Goal: Find specific page/section: Find specific page/section

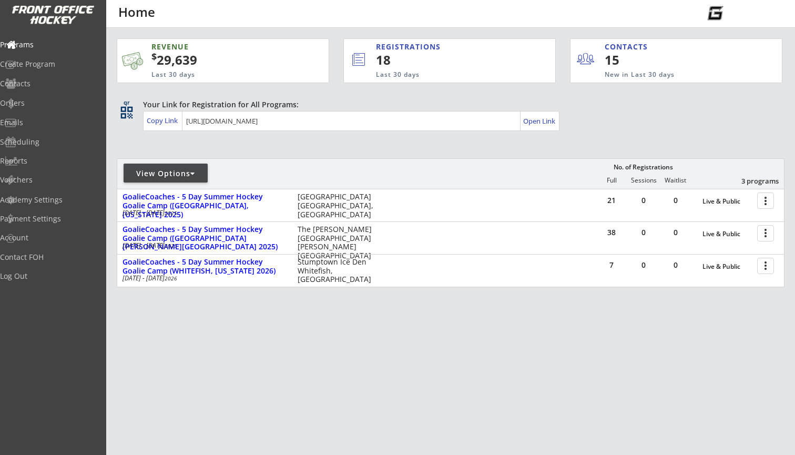
click at [153, 174] on div "View Options" at bounding box center [166, 173] width 84 height 11
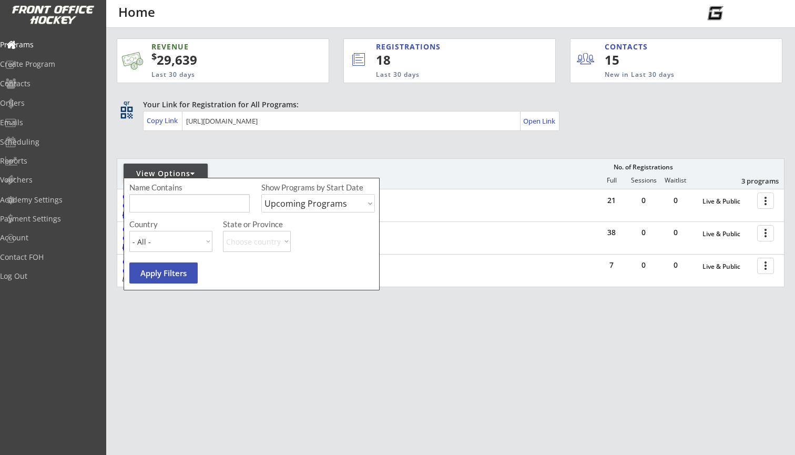
select select ""Past Programs""
type input "minot"
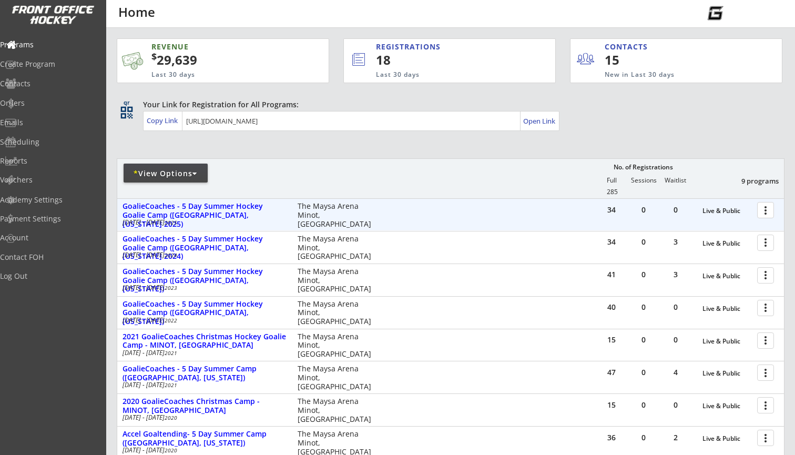
click at [764, 213] on div at bounding box center [767, 209] width 18 height 18
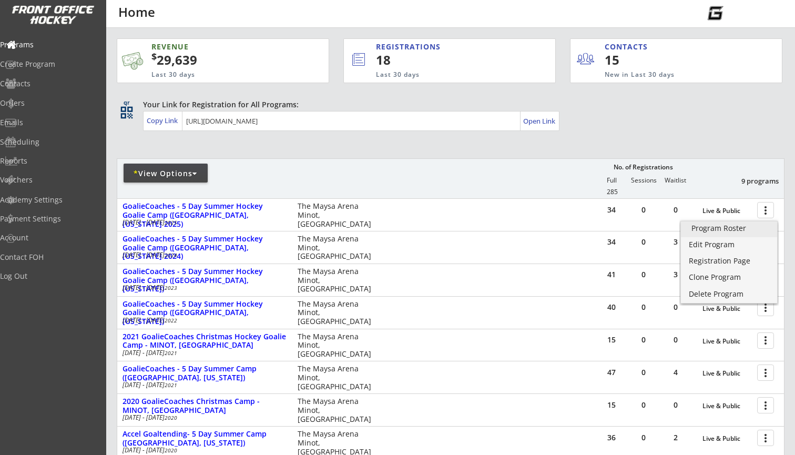
click at [752, 226] on div "Program Roster" at bounding box center [729, 228] width 75 height 7
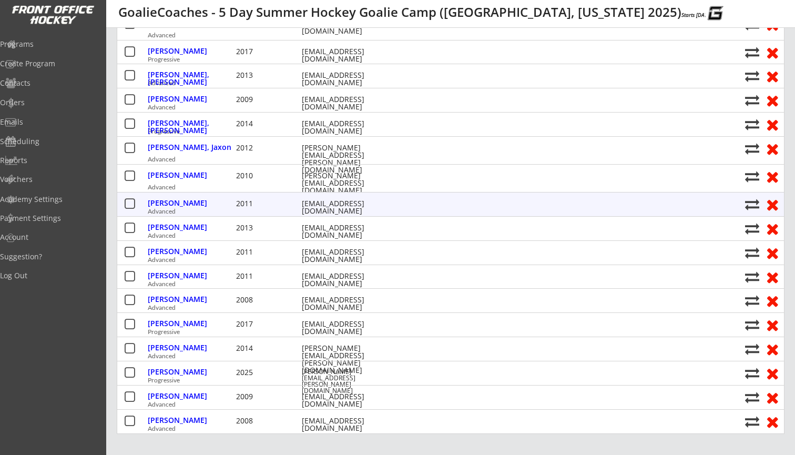
scroll to position [238, 0]
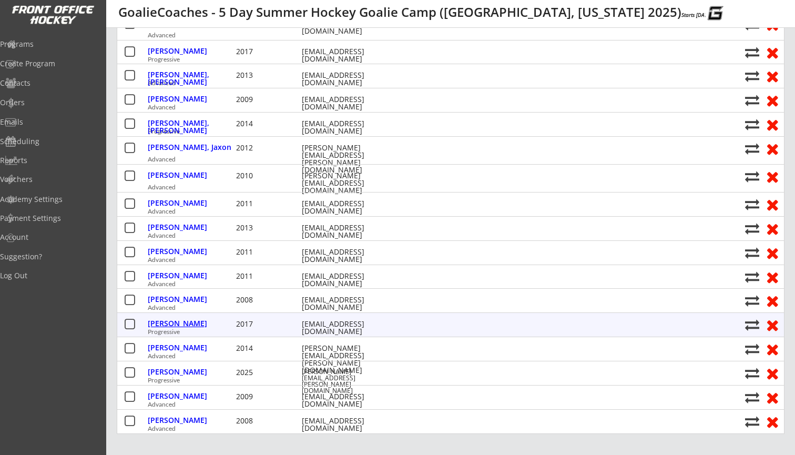
click at [174, 321] on div "Marsh, Owen" at bounding box center [191, 323] width 86 height 7
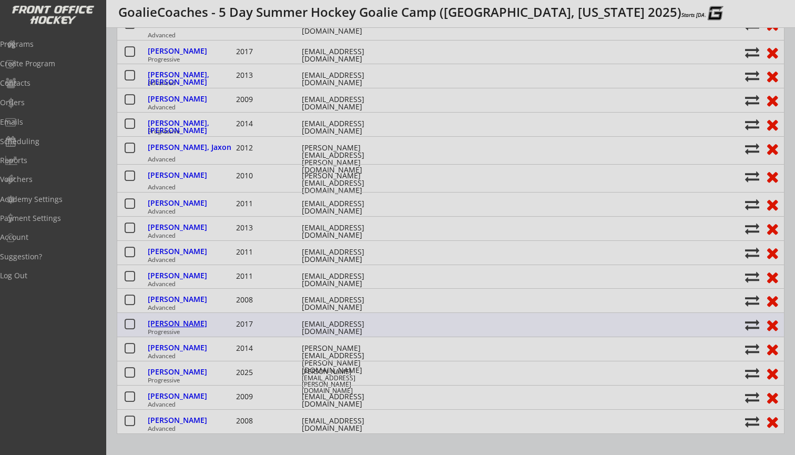
type input "Male"
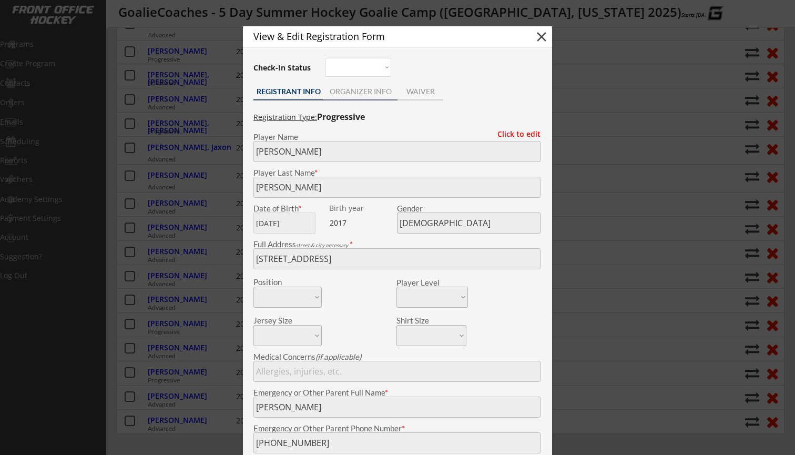
click at [350, 95] on div "ORGANIZER INFO" at bounding box center [360, 91] width 74 height 7
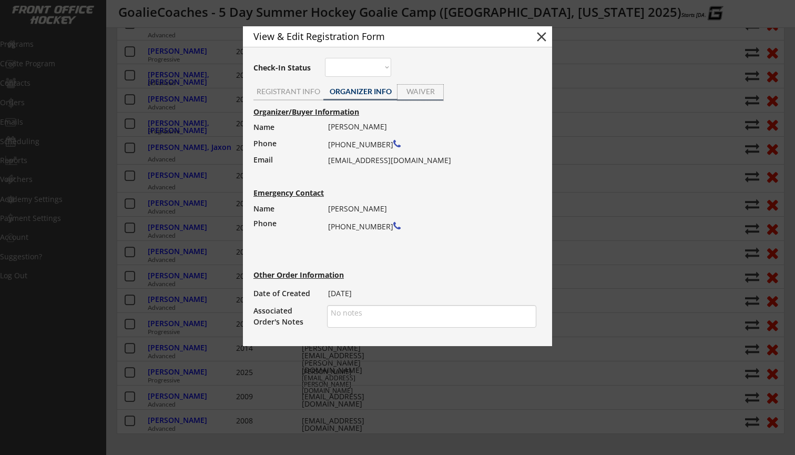
click at [429, 89] on div "WAIVER" at bounding box center [421, 91] width 46 height 7
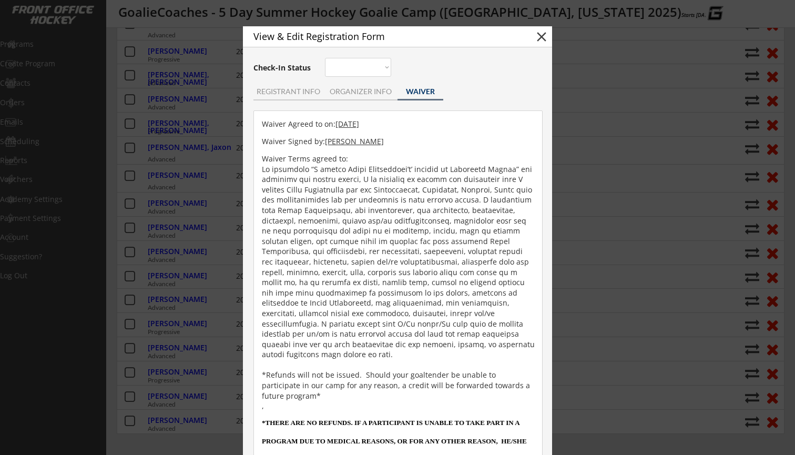
click at [544, 37] on button "close" at bounding box center [542, 37] width 16 height 16
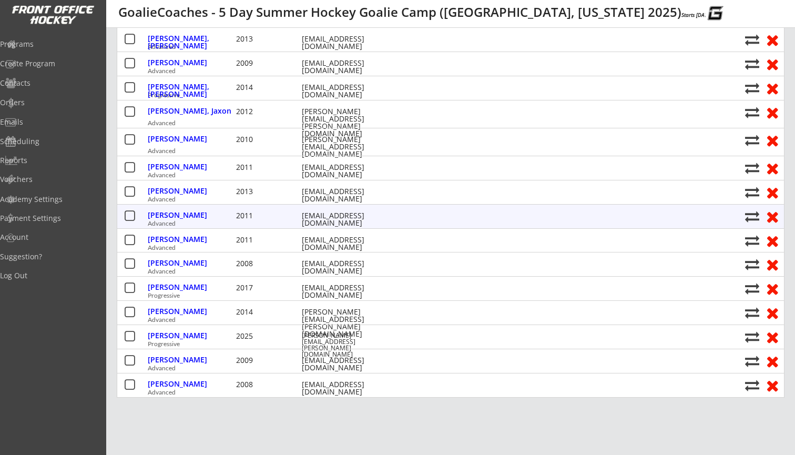
scroll to position [274, 0]
